Goal: Find specific page/section: Find specific page/section

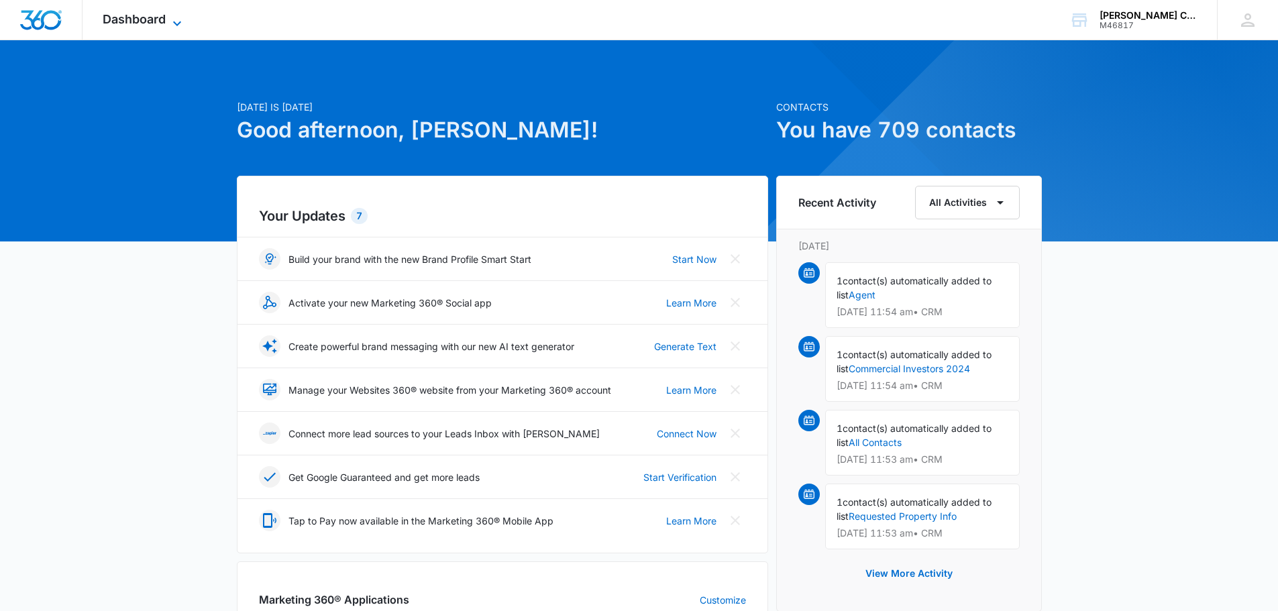
click at [176, 20] on icon at bounding box center [177, 23] width 16 height 16
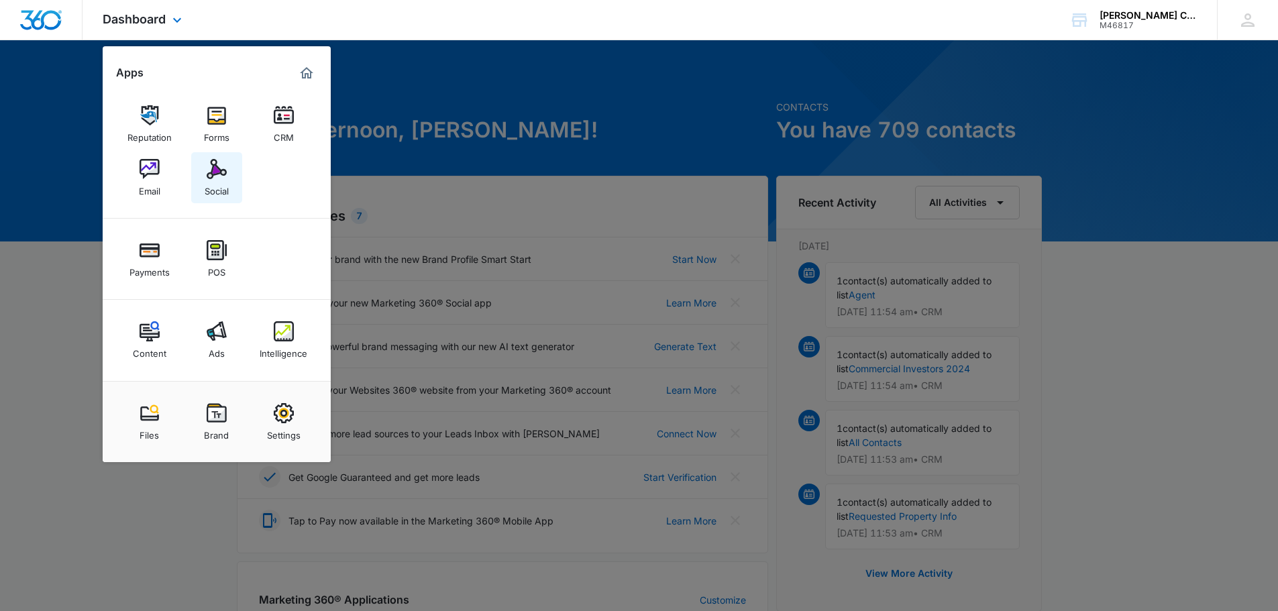
click at [217, 168] on img at bounding box center [217, 169] width 20 height 20
